Goal: Task Accomplishment & Management: Use online tool/utility

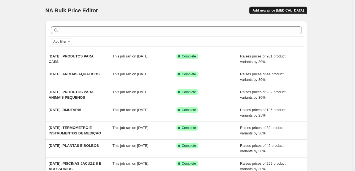
click at [272, 9] on span "Add new price [MEDICAL_DATA]" at bounding box center [277, 10] width 51 height 4
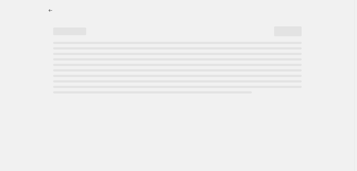
select select "percentage"
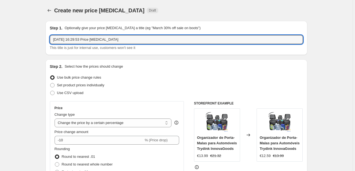
drag, startPoint x: 157, startPoint y: 40, endPoint x: 89, endPoint y: 46, distance: 68.3
click at [89, 46] on div "[DATE] 16:29:53 Price [MEDICAL_DATA] This title is just for internal use, custo…" at bounding box center [176, 42] width 253 height 15
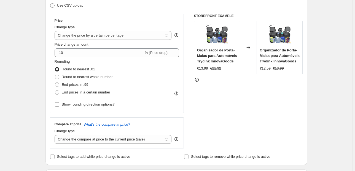
scroll to position [88, 0]
type input "[DATE], PRODUTOS PARA GATOS"
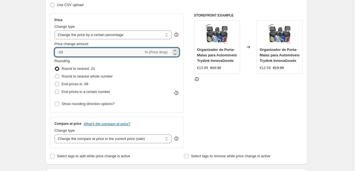
drag, startPoint x: 68, startPoint y: 55, endPoint x: 49, endPoint y: 53, distance: 18.8
click at [51, 53] on div "Price Change type Change the price to a certain amount Change the price by a ce…" at bounding box center [117, 62] width 134 height 99
click at [60, 52] on input "23" at bounding box center [96, 52] width 83 height 9
type input "25"
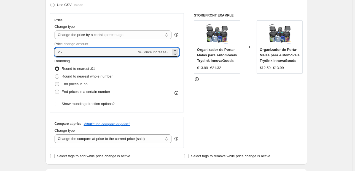
click at [77, 82] on span "End prices in .99" at bounding box center [75, 84] width 27 height 4
click at [55, 82] on input "End prices in .99" at bounding box center [55, 82] width 0 height 0
radio input "true"
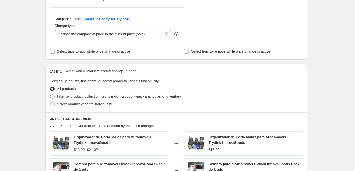
scroll to position [198, 0]
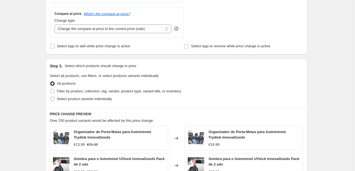
click at [117, 33] on div "Compare at price What's the compare at price? Change type Change the compare at…" at bounding box center [117, 22] width 134 height 31
click at [117, 30] on select "Change the compare at price to the current price (sale) Change the compare at p…" at bounding box center [113, 29] width 117 height 9
select select "pp"
click at [55, 25] on select "Change the compare at price to the current price (sale) Change the compare at p…" at bounding box center [113, 29] width 117 height 9
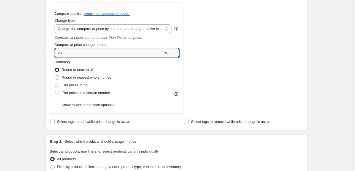
drag, startPoint x: 63, startPoint y: 54, endPoint x: 44, endPoint y: 57, distance: 19.8
click at [45, 57] on div "Step 1. Optionally give your price [MEDICAL_DATA] a title (eg "March 30% off sa…" at bounding box center [174, 110] width 266 height 584
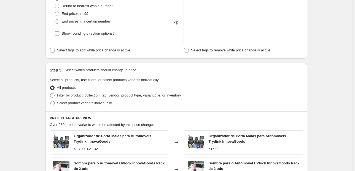
scroll to position [309, 0]
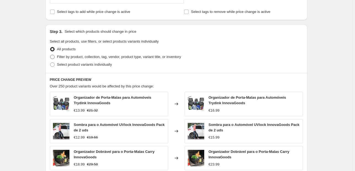
type input "50"
click at [85, 56] on span "Filter by product, collection, tag, vendor, product type, variant title, or inv…" at bounding box center [119, 57] width 124 height 4
click at [50, 55] on input "Filter by product, collection, tag, vendor, product type, variant title, or inv…" at bounding box center [50, 55] width 0 height 0
radio input "true"
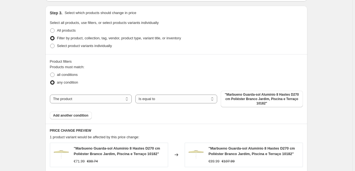
scroll to position [353, 0]
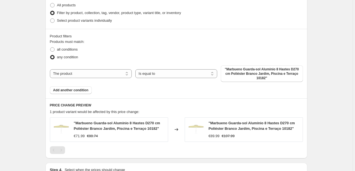
click at [96, 69] on div "The product The product's collection The product's tag The product's vendor The…" at bounding box center [176, 74] width 253 height 17
click at [96, 72] on select "The product The product's collection The product's tag The product's vendor The…" at bounding box center [91, 73] width 82 height 9
select select "collection"
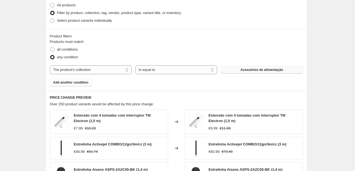
click at [240, 69] on button "Acessórios de alimentação" at bounding box center [262, 70] width 82 height 8
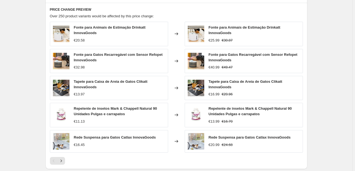
scroll to position [523, 0]
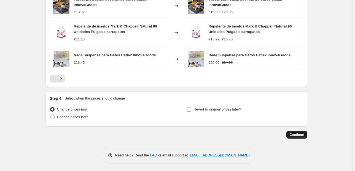
click at [303, 136] on span "Continue" at bounding box center [297, 135] width 14 height 4
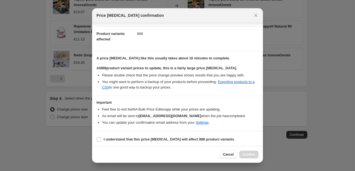
scroll to position [56, 0]
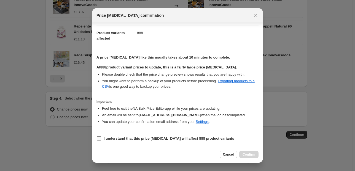
click at [98, 137] on input "I understand that this price [MEDICAL_DATA] will affect 888 product variants" at bounding box center [99, 139] width 4 height 4
checkbox input "true"
click at [248, 157] on span "Confirm" at bounding box center [248, 155] width 13 height 4
